Goal: Find specific page/section: Find specific page/section

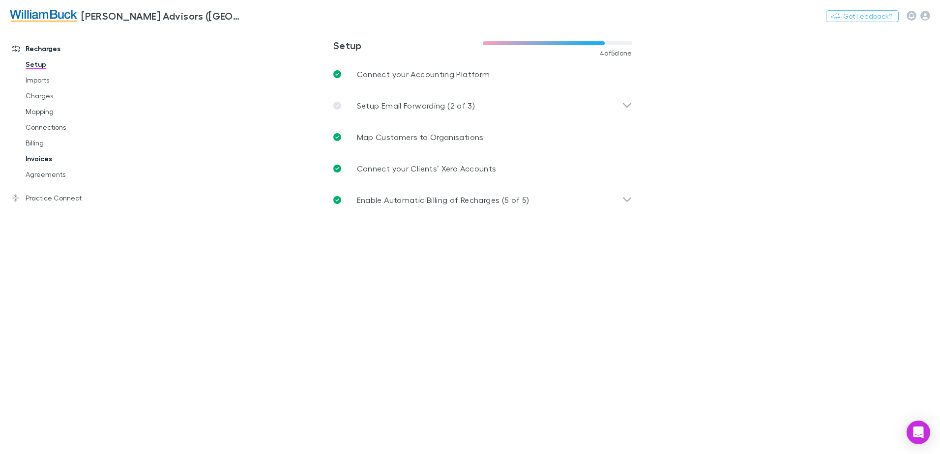
click at [38, 160] on link "Invoices" at bounding box center [74, 159] width 117 height 16
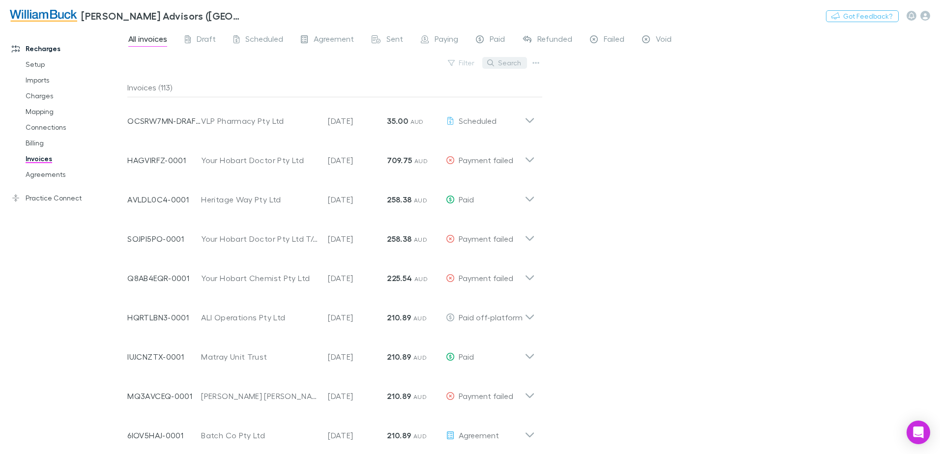
click at [507, 63] on button "Search" at bounding box center [504, 63] width 45 height 12
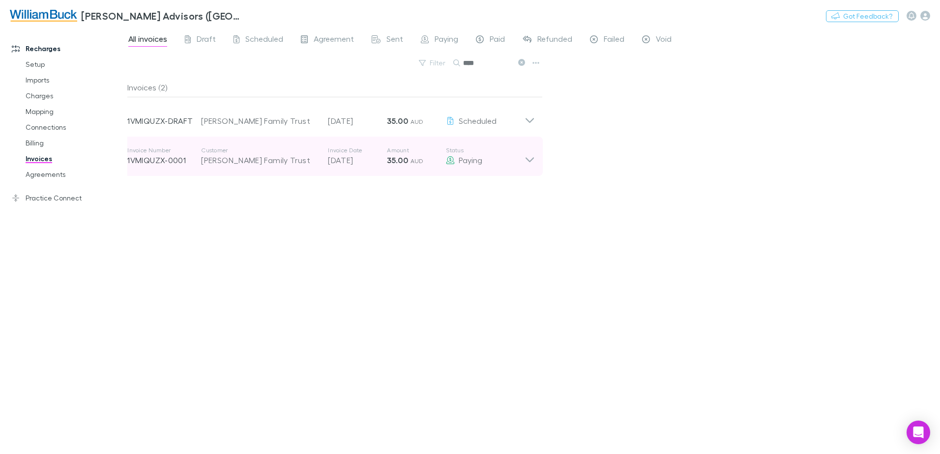
type input "***"
click at [241, 162] on div "[PERSON_NAME] Family Trust" at bounding box center [259, 160] width 117 height 12
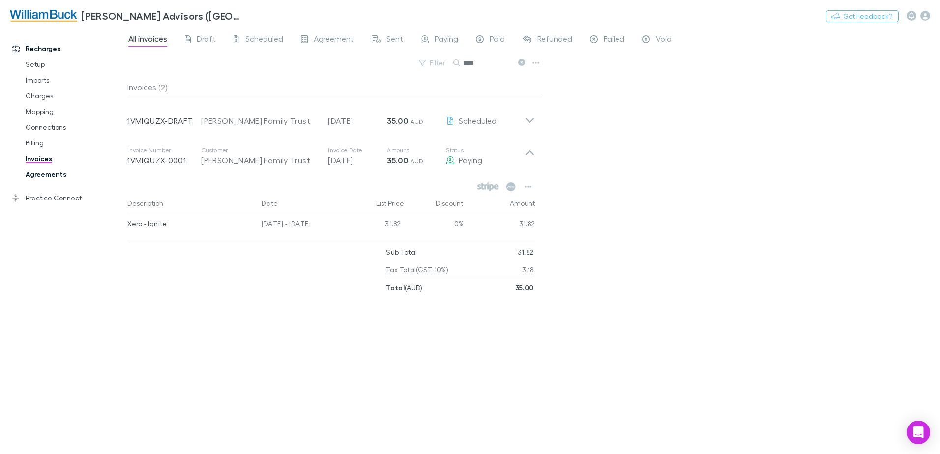
click at [45, 175] on link "Agreements" at bounding box center [74, 175] width 117 height 16
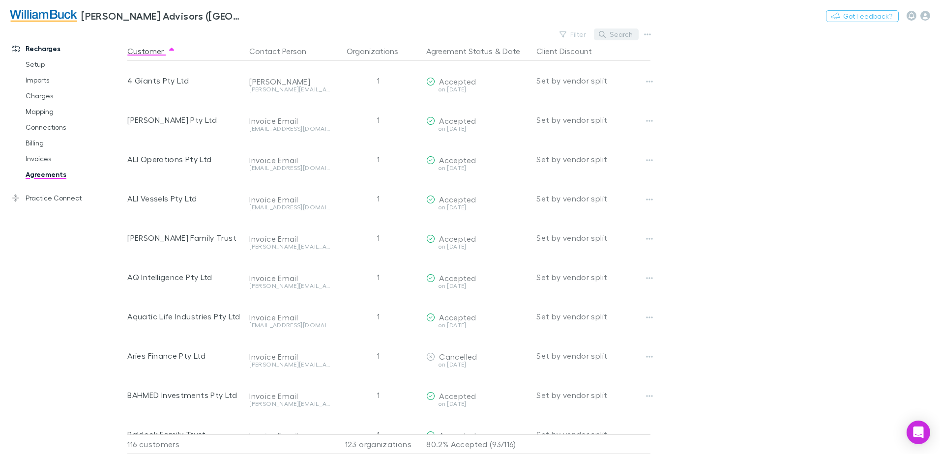
click at [621, 34] on button "Search" at bounding box center [616, 35] width 45 height 12
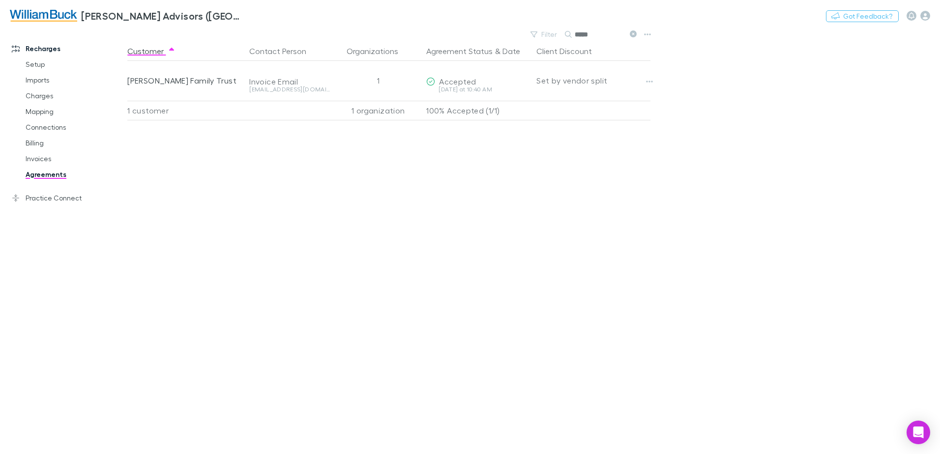
type input "*****"
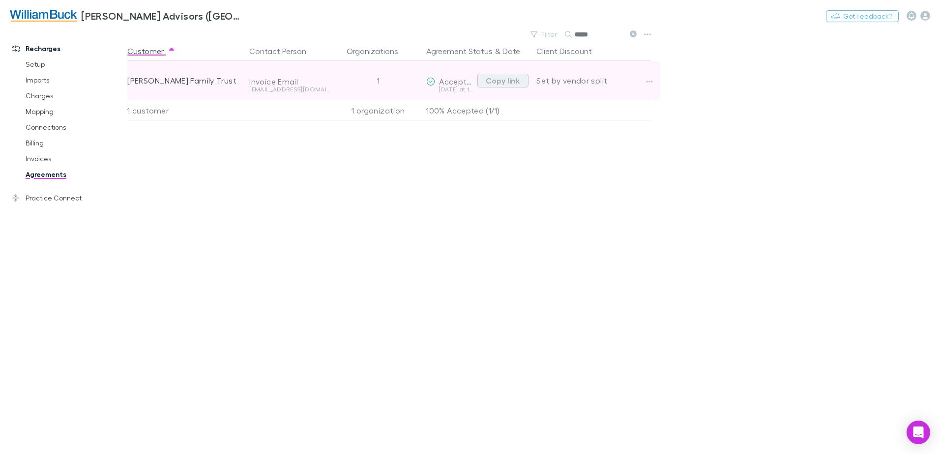
click at [513, 82] on button "Copy link" at bounding box center [502, 81] width 51 height 14
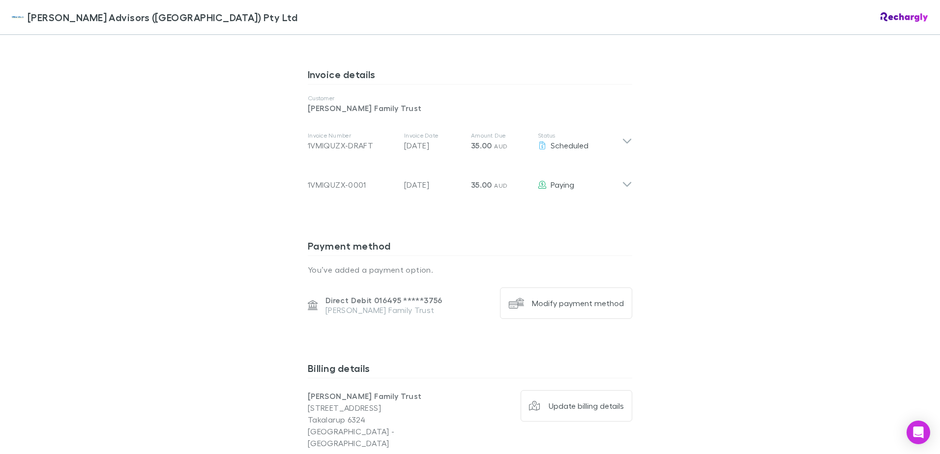
scroll to position [517, 0]
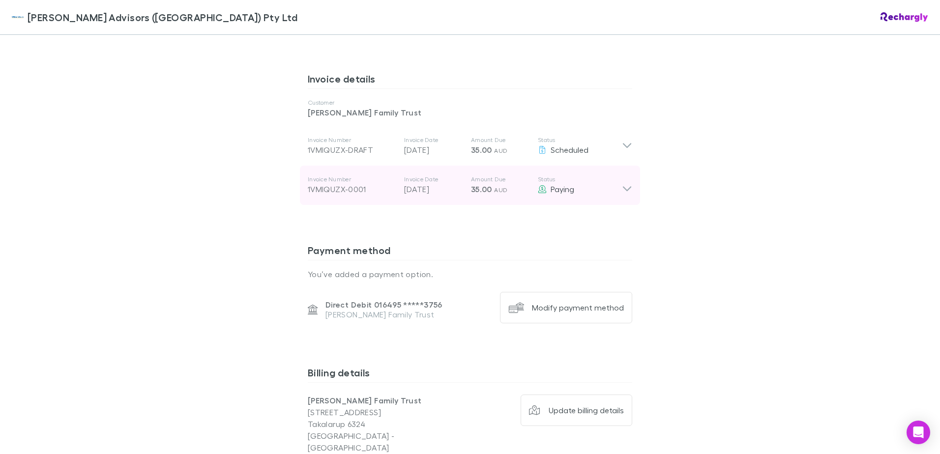
click at [624, 187] on icon at bounding box center [627, 189] width 8 height 5
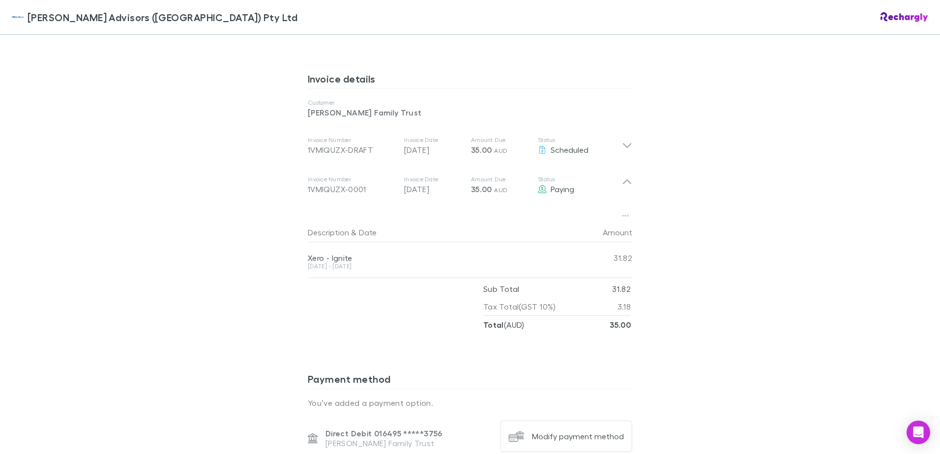
click at [813, 211] on div "William Buck Advisors (WA) Pty Ltd William Buck Advisors (WA) Pty Ltd Software …" at bounding box center [470, 227] width 940 height 454
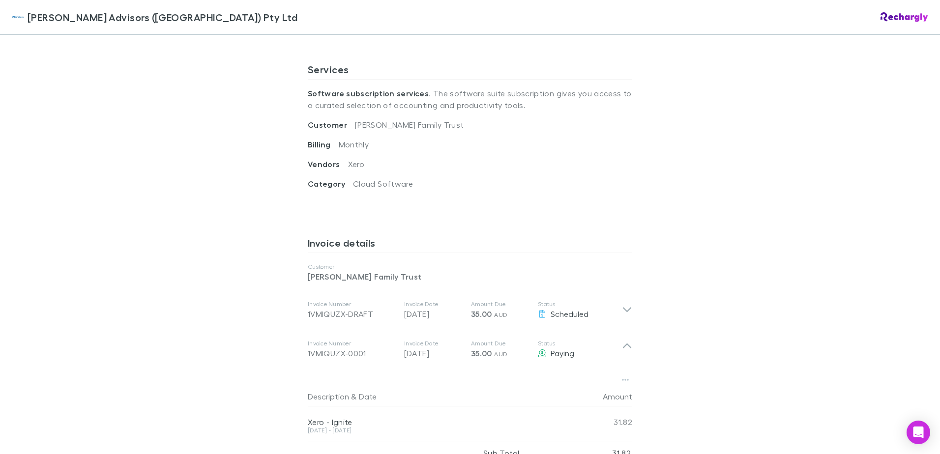
scroll to position [320, 0]
